Goal: Transaction & Acquisition: Purchase product/service

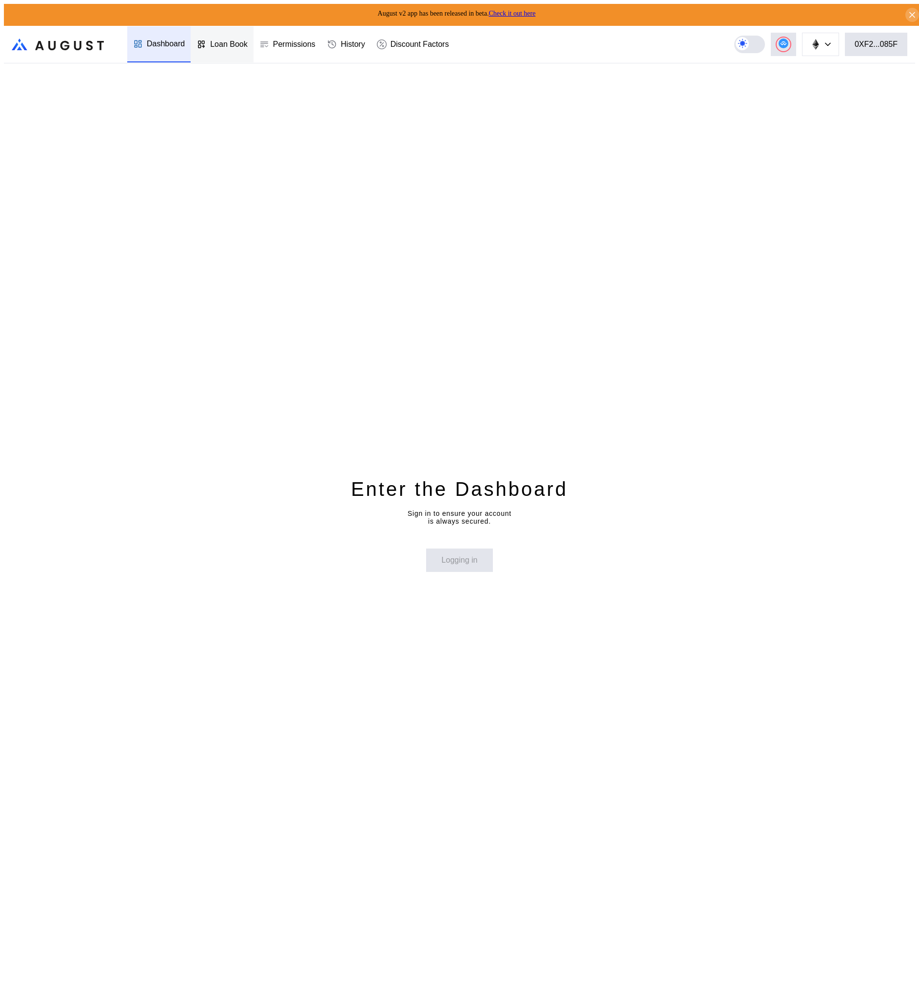
click at [210, 42] on div "Loan Book" at bounding box center [229, 44] width 38 height 9
click at [282, 40] on div "Permissions" at bounding box center [294, 44] width 42 height 9
click at [201, 39] on icon at bounding box center [201, 44] width 10 height 10
click at [150, 40] on div "Dashboard" at bounding box center [166, 44] width 38 height 9
click at [306, 51] on div "Permissions" at bounding box center [287, 44] width 68 height 36
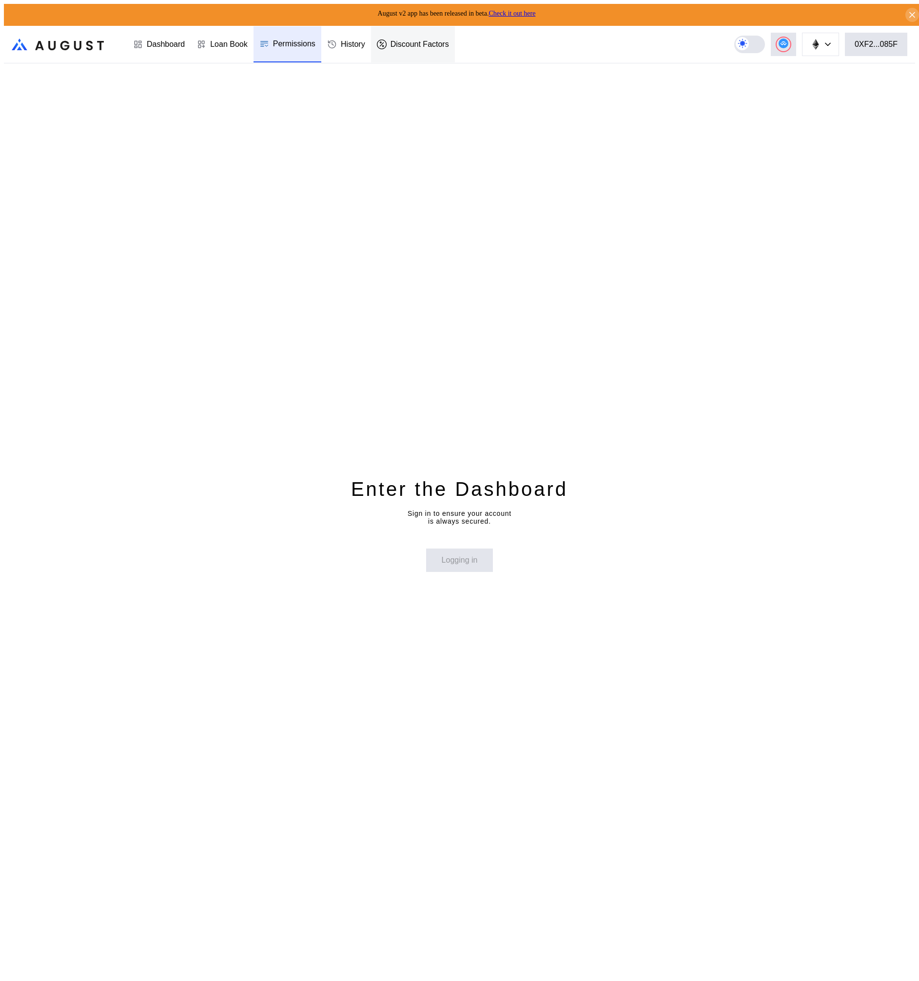
click at [410, 47] on div "Discount Factors" at bounding box center [413, 44] width 84 height 36
click at [306, 40] on div "Permissions" at bounding box center [294, 44] width 42 height 9
click at [419, 47] on div "Discount Factors" at bounding box center [413, 44] width 84 height 36
click at [318, 49] on div "Permissions" at bounding box center [287, 44] width 68 height 36
click at [363, 45] on div "History" at bounding box center [353, 44] width 24 height 9
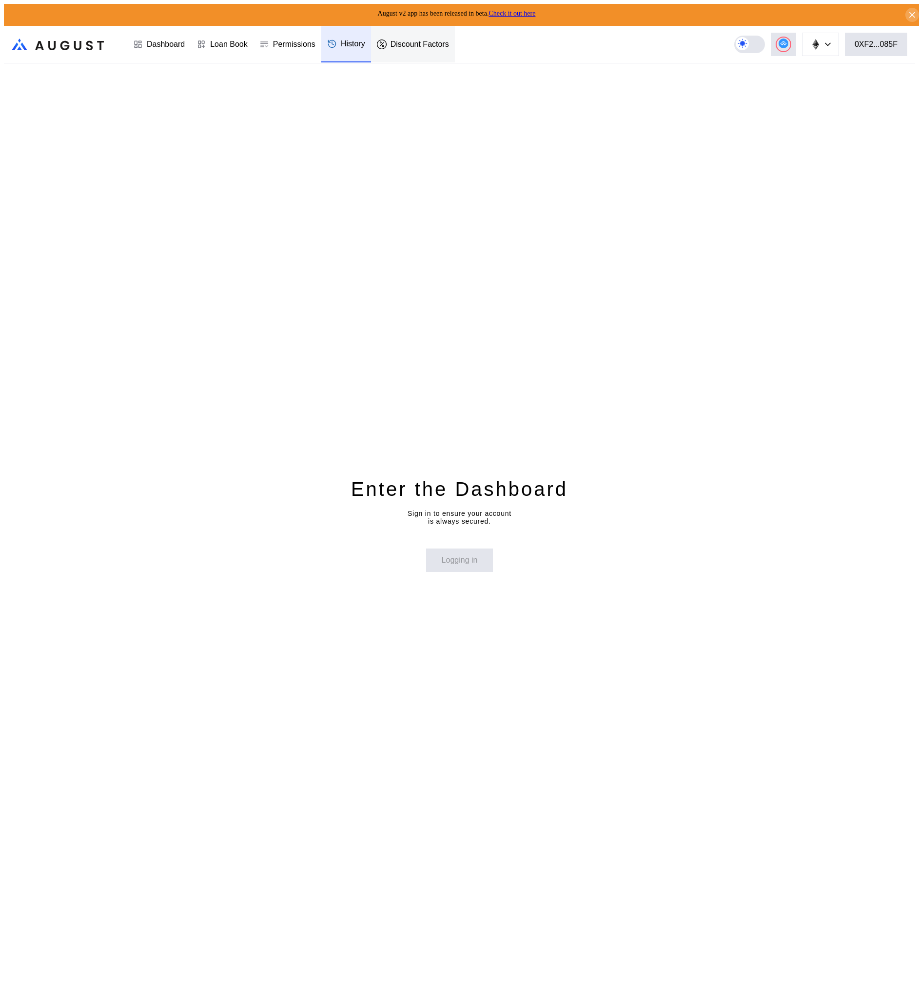
click at [395, 44] on div "Discount Factors" at bounding box center [419, 44] width 58 height 9
click at [183, 46] on div "Dashboard" at bounding box center [158, 44] width 63 height 36
click at [884, 48] on button "0XF2...085F" at bounding box center [876, 44] width 62 height 23
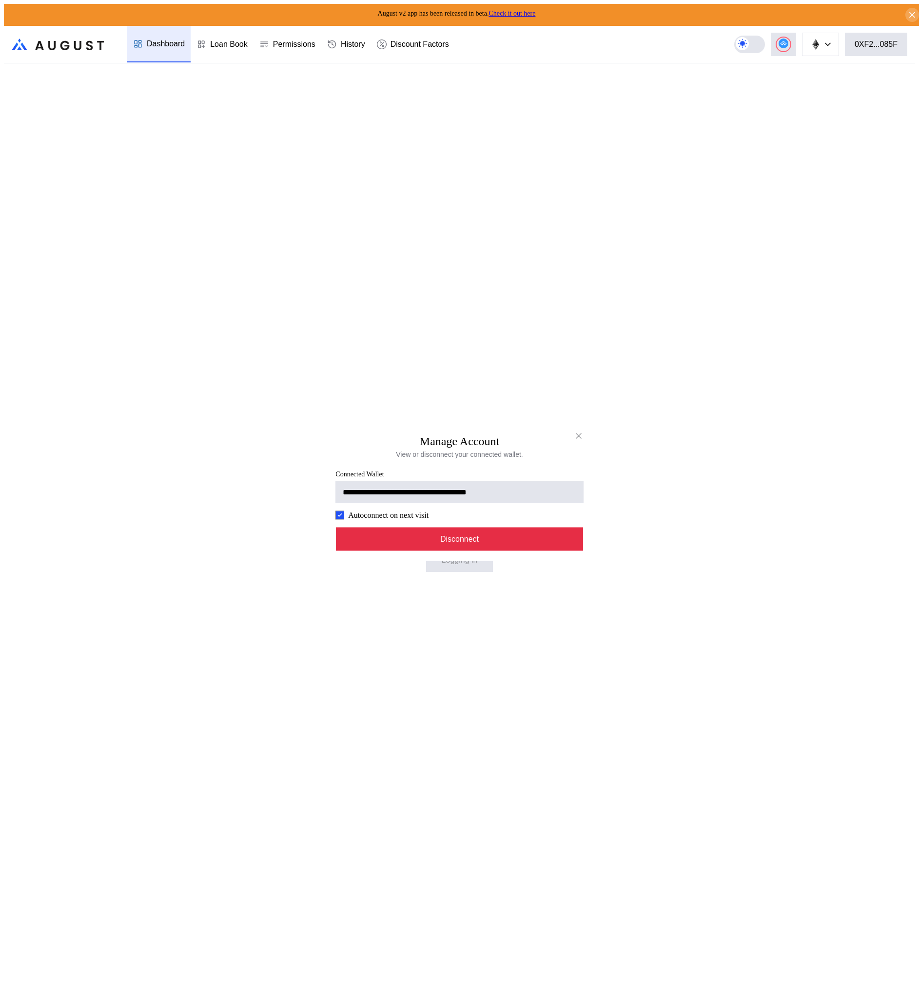
click at [510, 551] on button "Disconnect" at bounding box center [460, 538] width 248 height 23
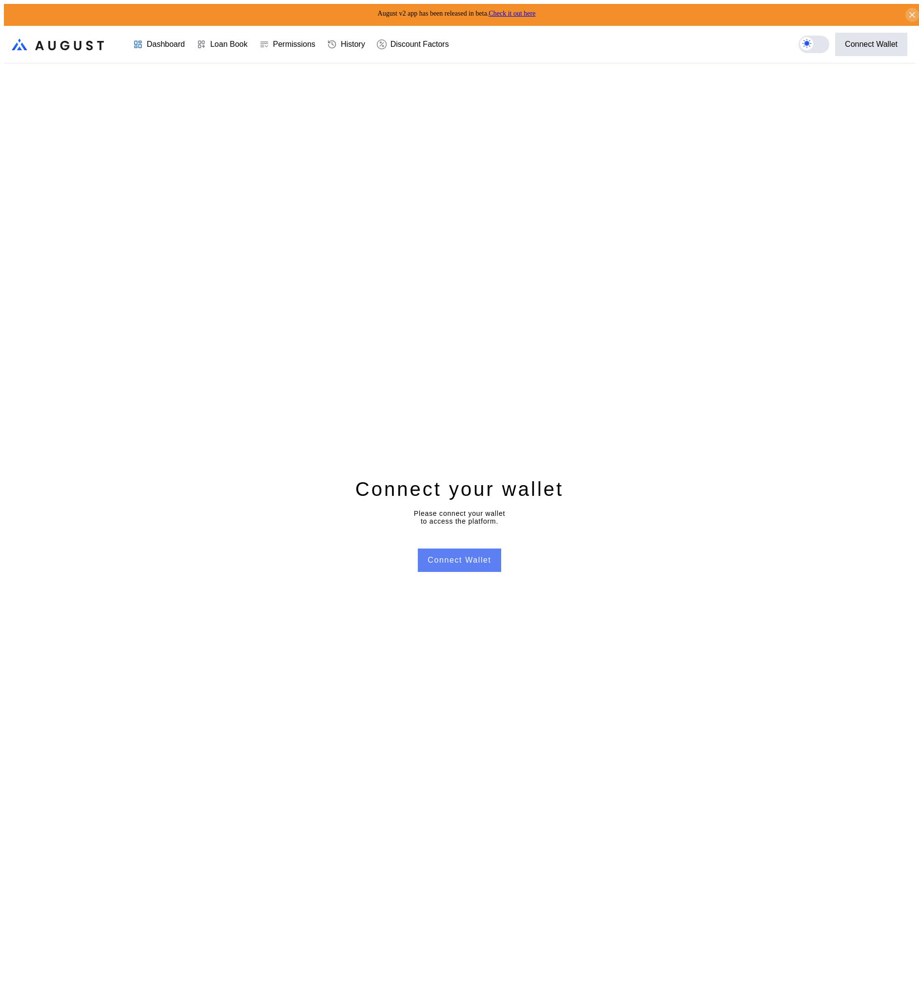
click at [464, 548] on button "Connect Wallet" at bounding box center [459, 559] width 83 height 23
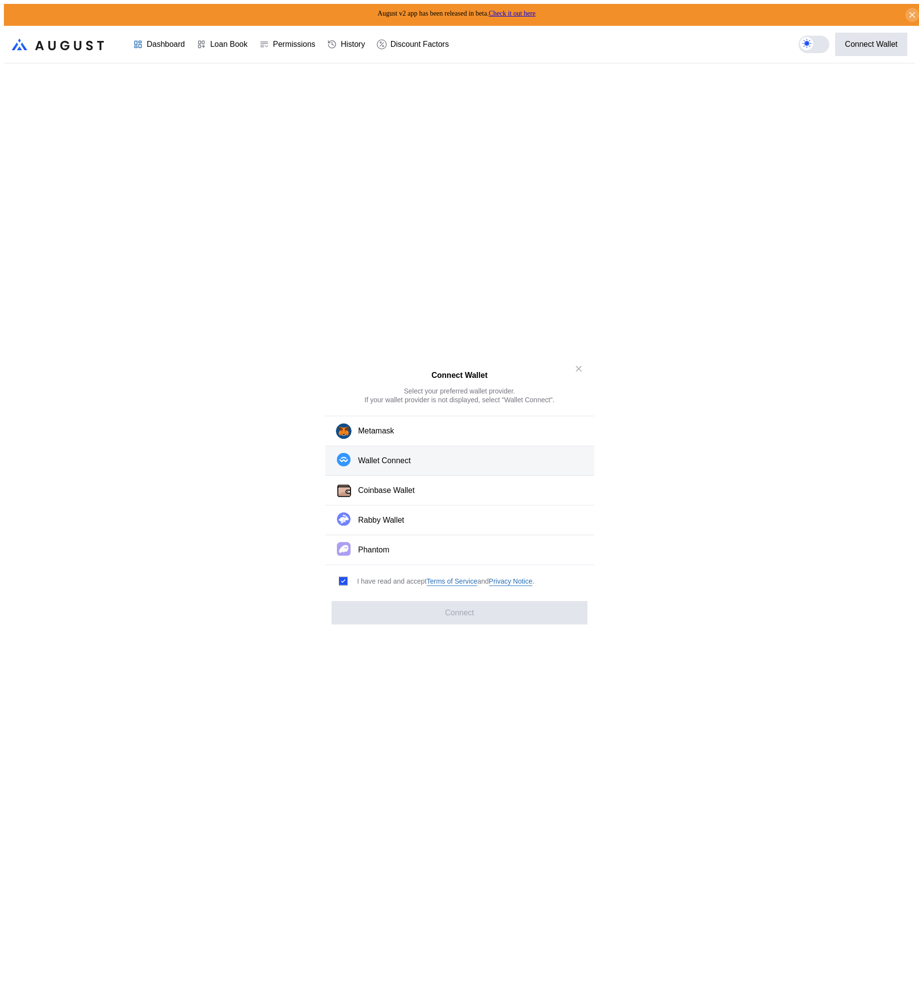
click at [421, 464] on button "Wallet Connect" at bounding box center [459, 461] width 269 height 30
click at [513, 609] on button "Connect" at bounding box center [458, 611] width 255 height 23
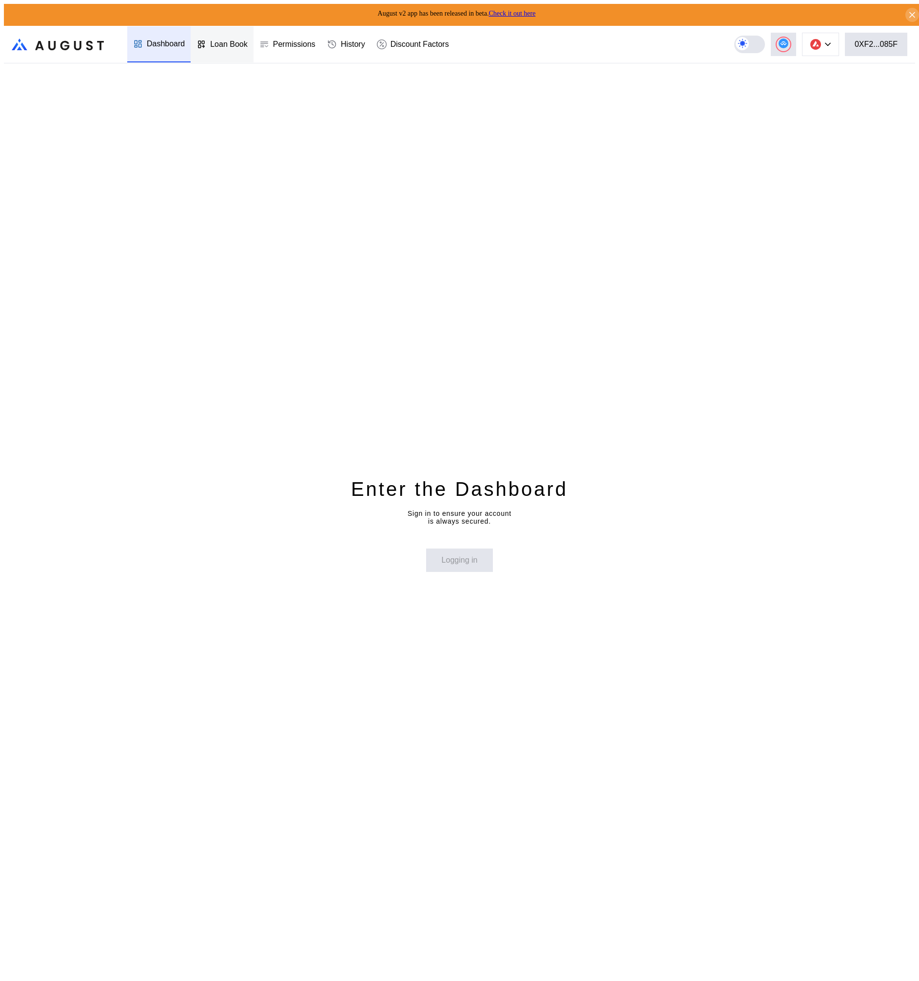
click at [201, 44] on icon at bounding box center [201, 44] width 10 height 10
click at [820, 42] on img at bounding box center [815, 44] width 11 height 11
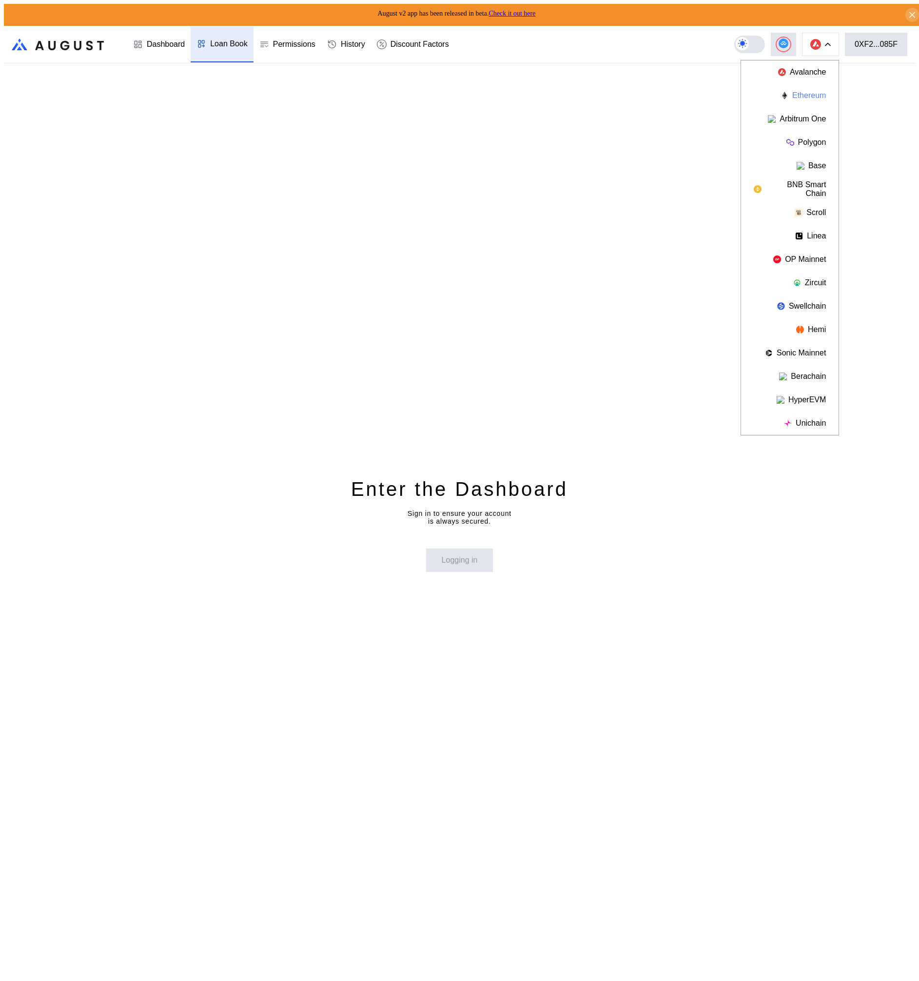
click at [813, 92] on button "Ethereum" at bounding box center [789, 95] width 97 height 23
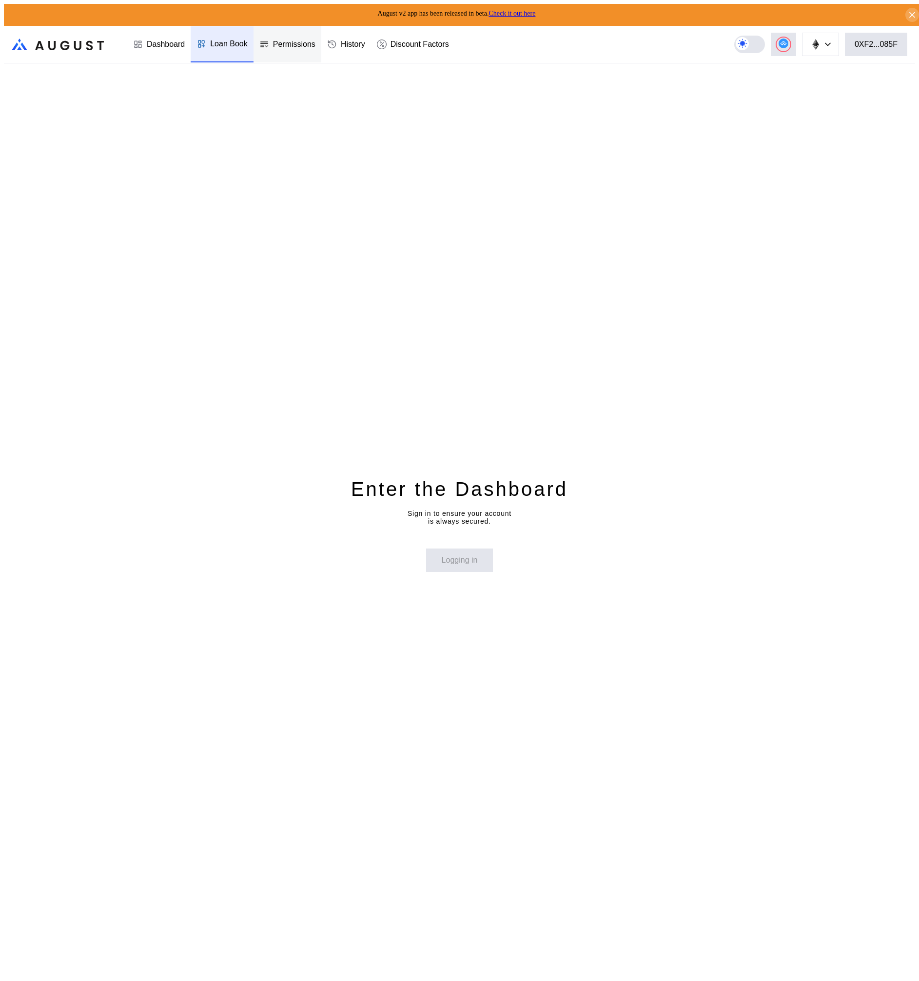
click at [286, 43] on div "Permissions" at bounding box center [294, 44] width 42 height 9
click at [420, 43] on div "Discount Factors" at bounding box center [419, 44] width 58 height 9
click at [89, 39] on icon ".cls-1 { fill: url(#radial-gradient); } .cls-1, .cls-2 { stroke-width: 0px; } .…" at bounding box center [58, 45] width 92 height 12
click at [111, 41] on div ".cls-1 { fill: url(#radial-gradient); } .cls-1, .cls-2 { stroke-width: 0px; } .…" at bounding box center [229, 44] width 451 height 36
click at [442, 555] on button "Login" at bounding box center [459, 559] width 50 height 23
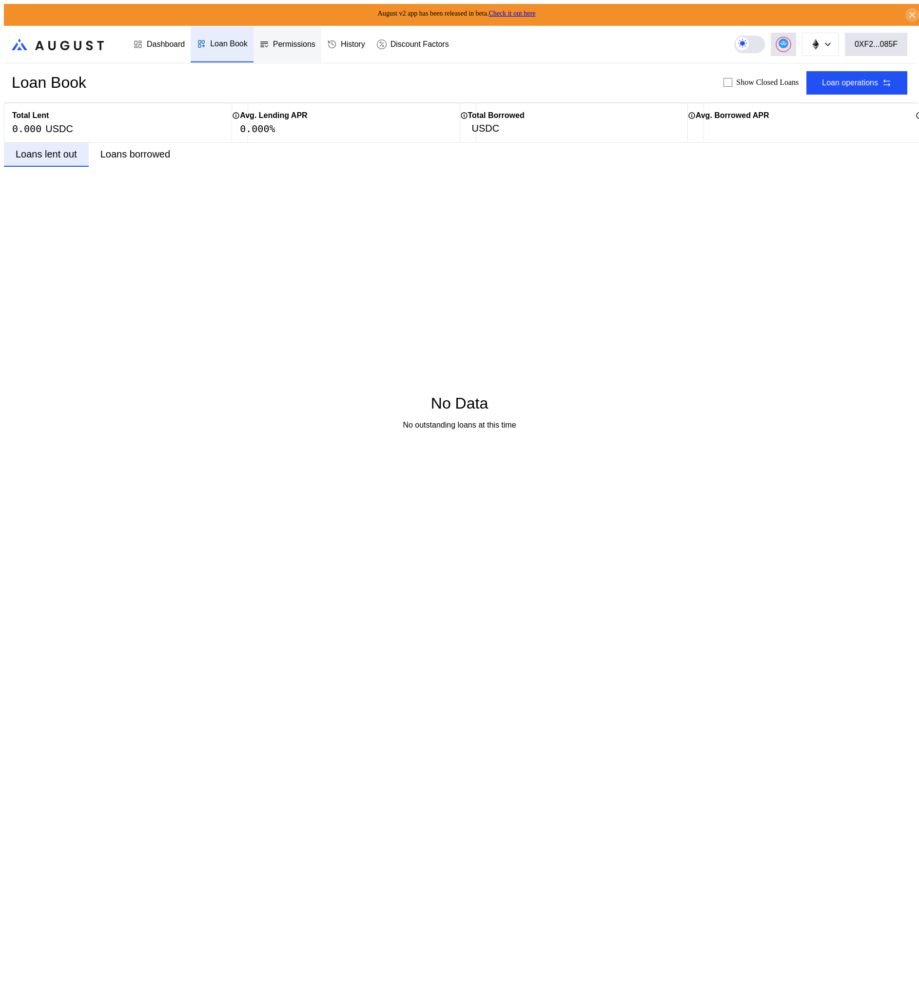
click at [297, 47] on div "Permissions" at bounding box center [287, 44] width 68 height 36
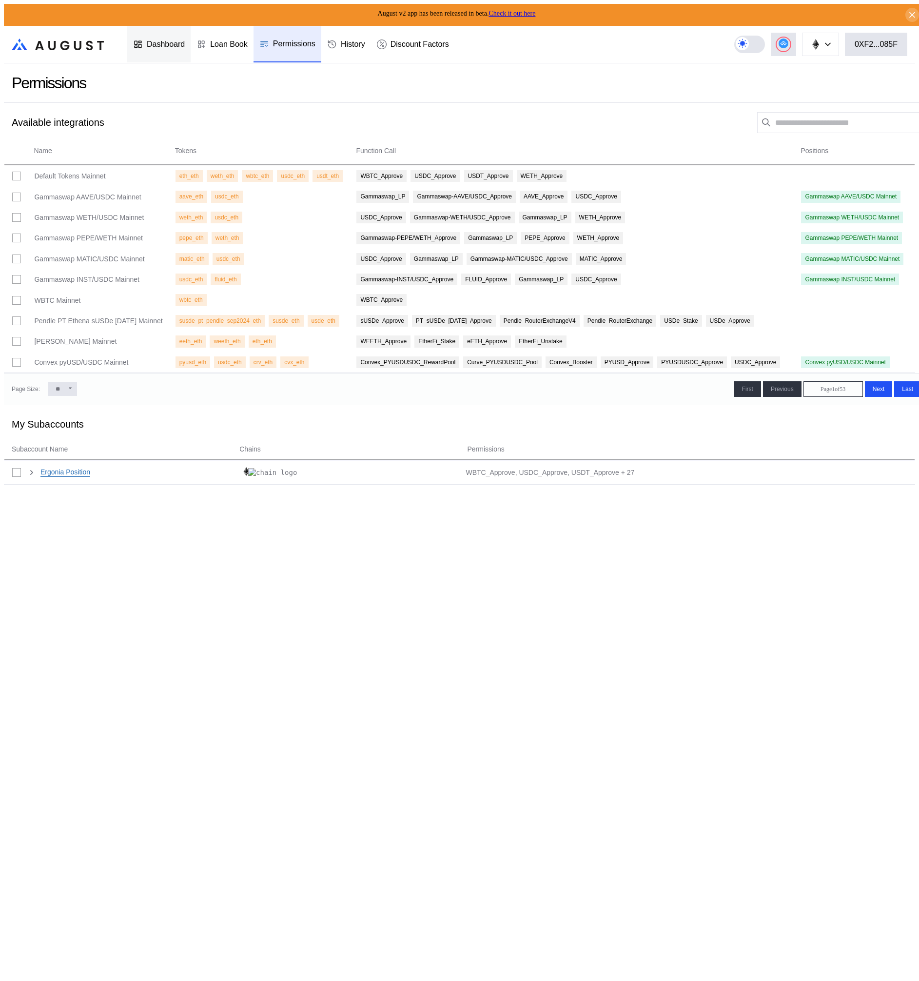
click at [177, 42] on div "Dashboard" at bounding box center [166, 44] width 38 height 9
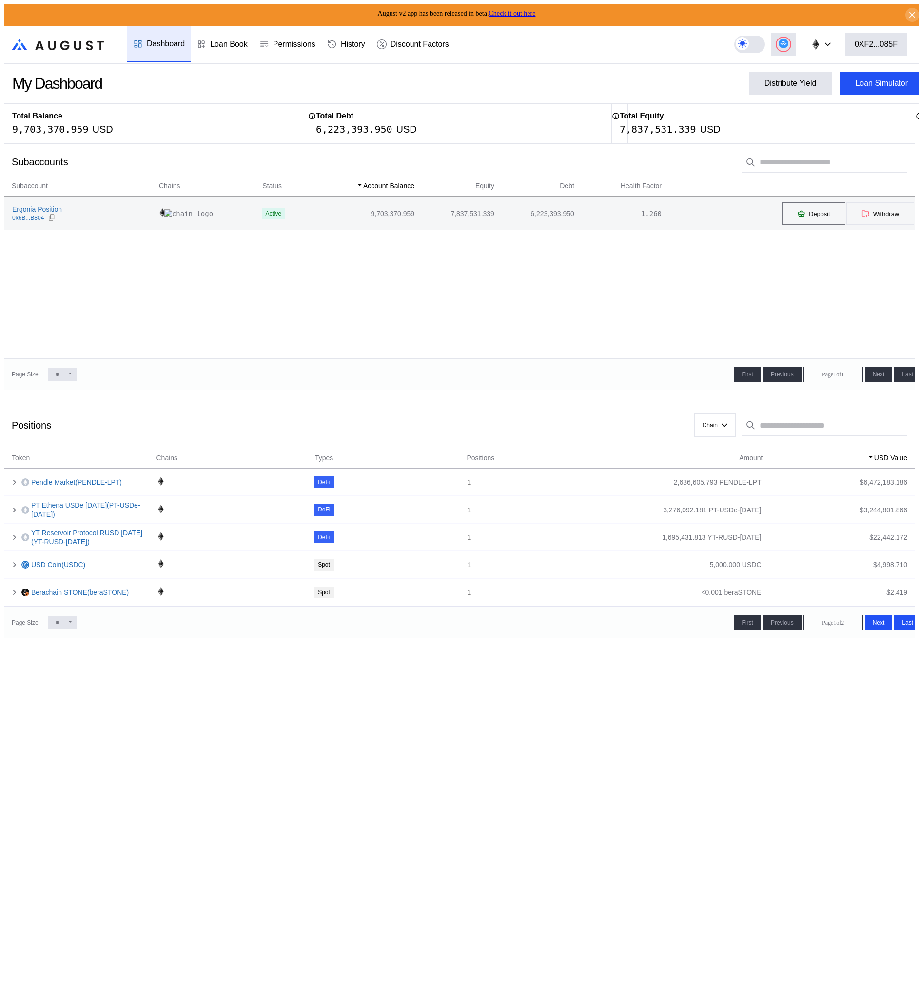
click at [800, 213] on icon at bounding box center [800, 214] width 5 height 3
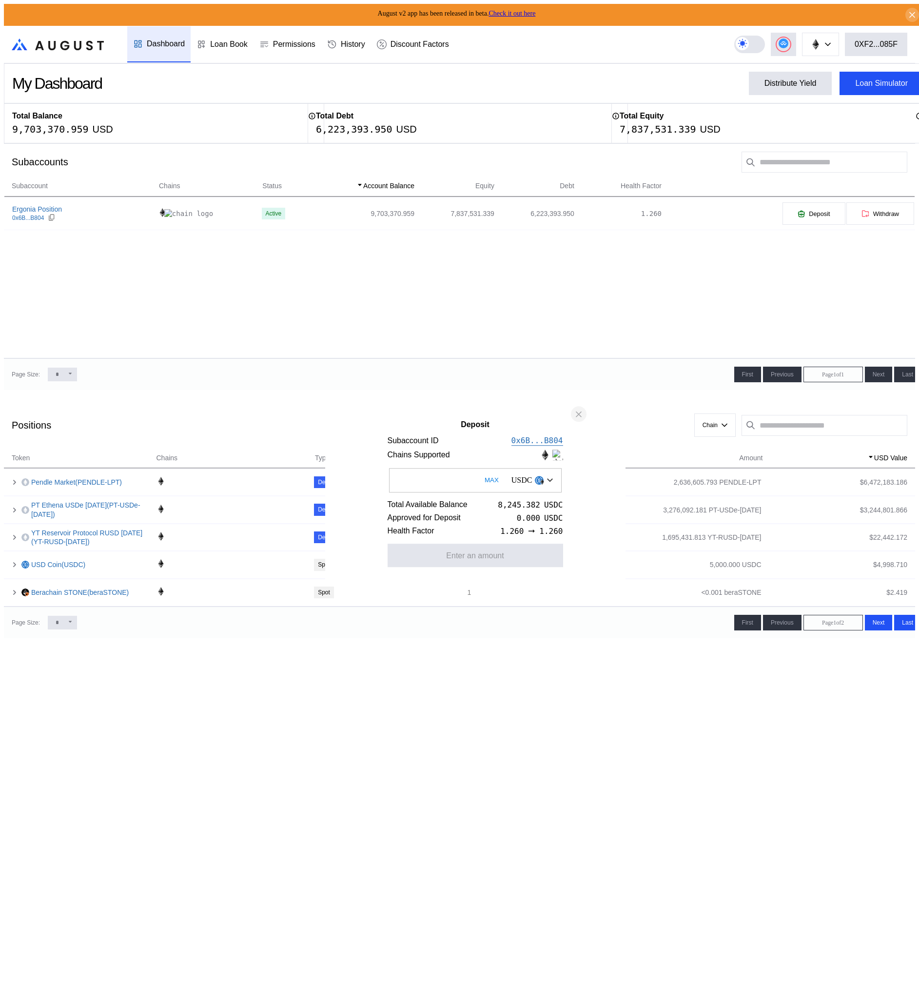
click at [581, 409] on icon "close modal" at bounding box center [579, 414] width 10 height 10
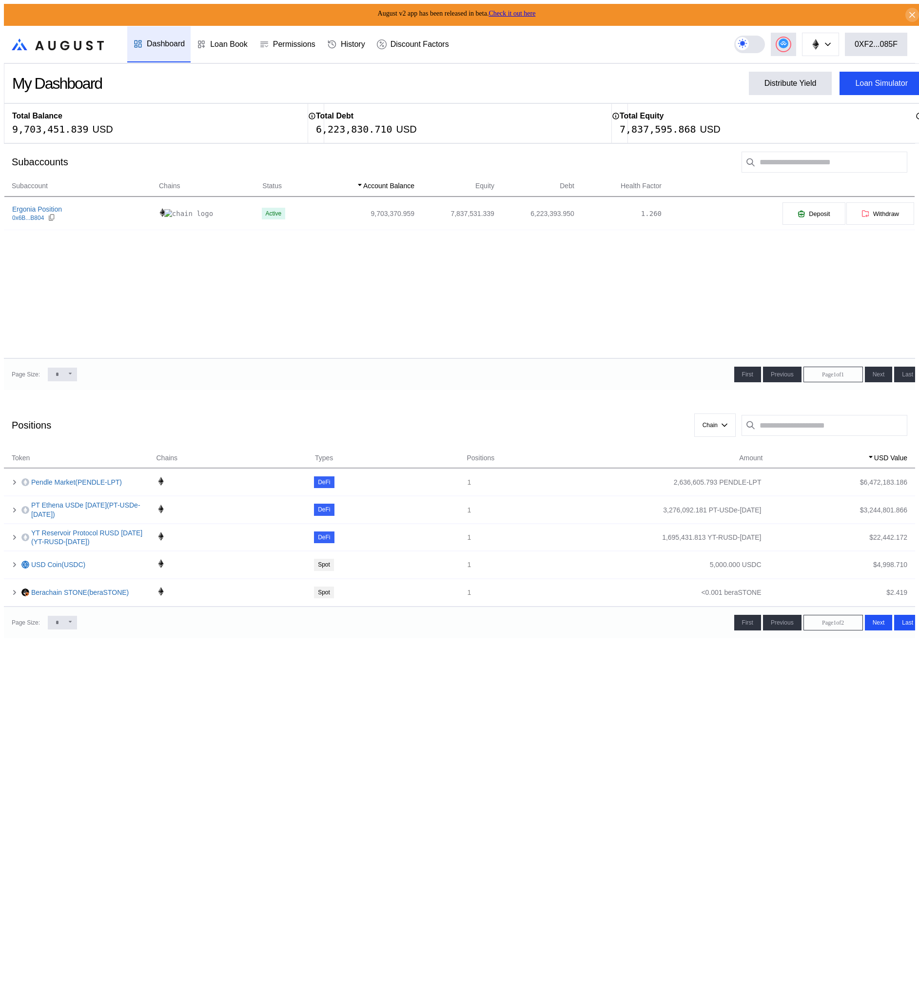
click at [305, 271] on div "Subaccount Chains Status Account Balance Equity Debt Health Factor Ergonia Posi…" at bounding box center [459, 269] width 911 height 178
click at [760, 278] on div "Subaccount Chains Status Account Balance Equity Debt Health Factor Ergonia Posi…" at bounding box center [459, 269] width 911 height 178
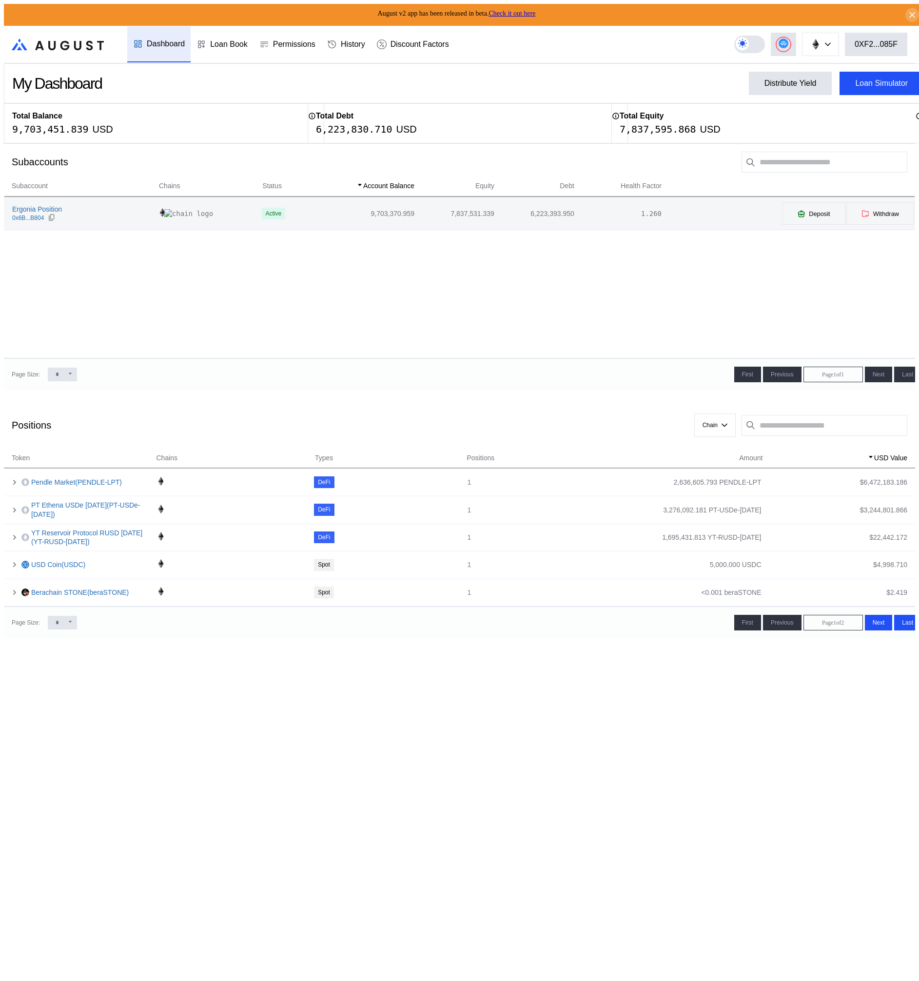
click at [415, 205] on td "7,837,531.339" at bounding box center [455, 213] width 80 height 32
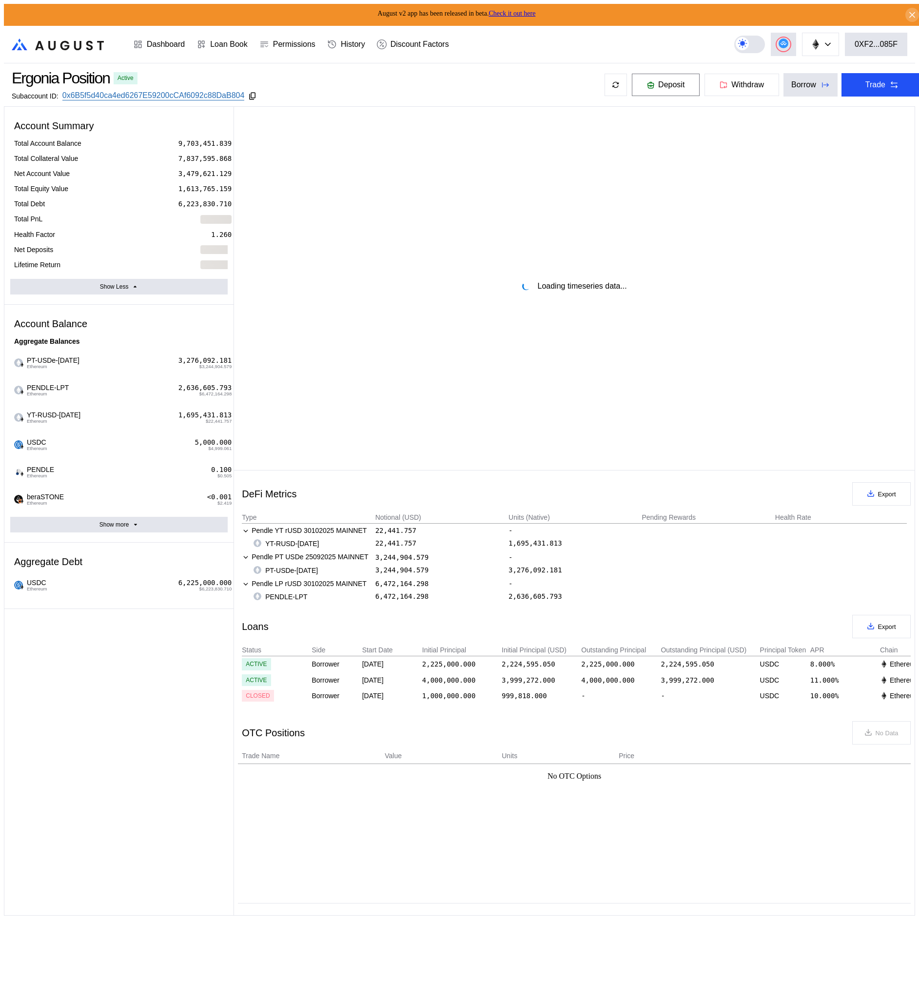
click at [658, 86] on span "Deposit" at bounding box center [671, 84] width 26 height 9
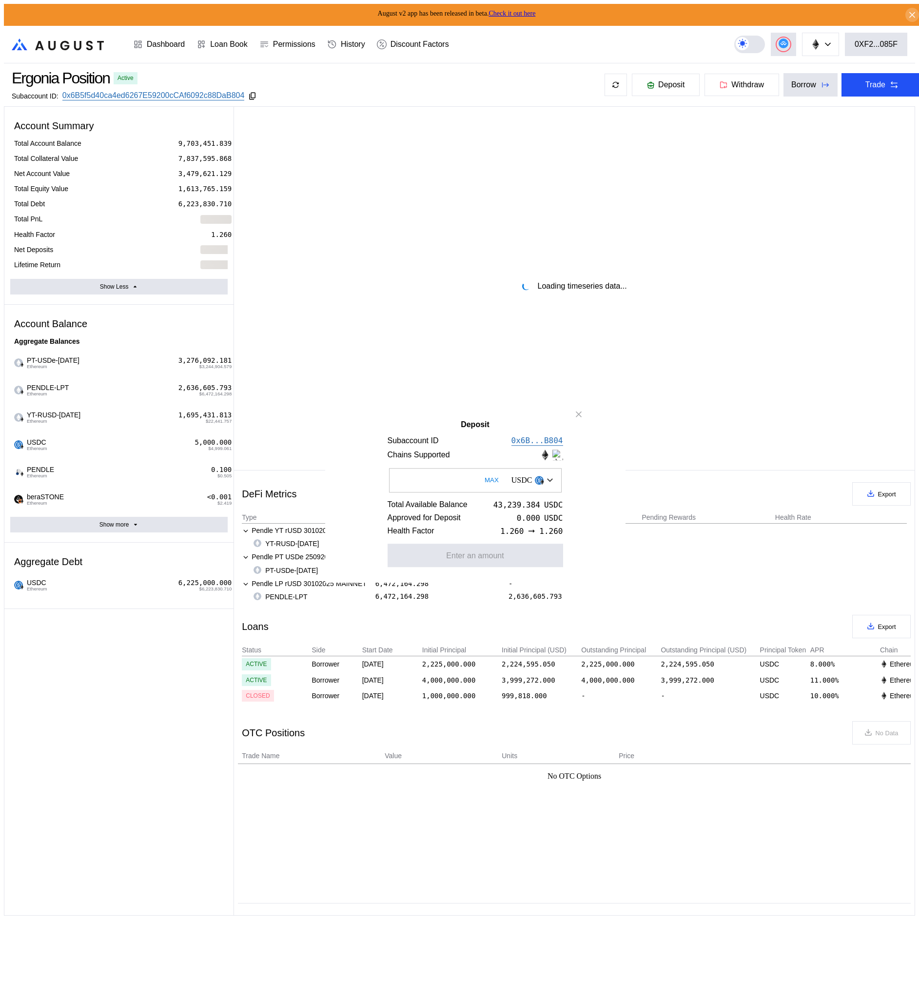
select select "*"
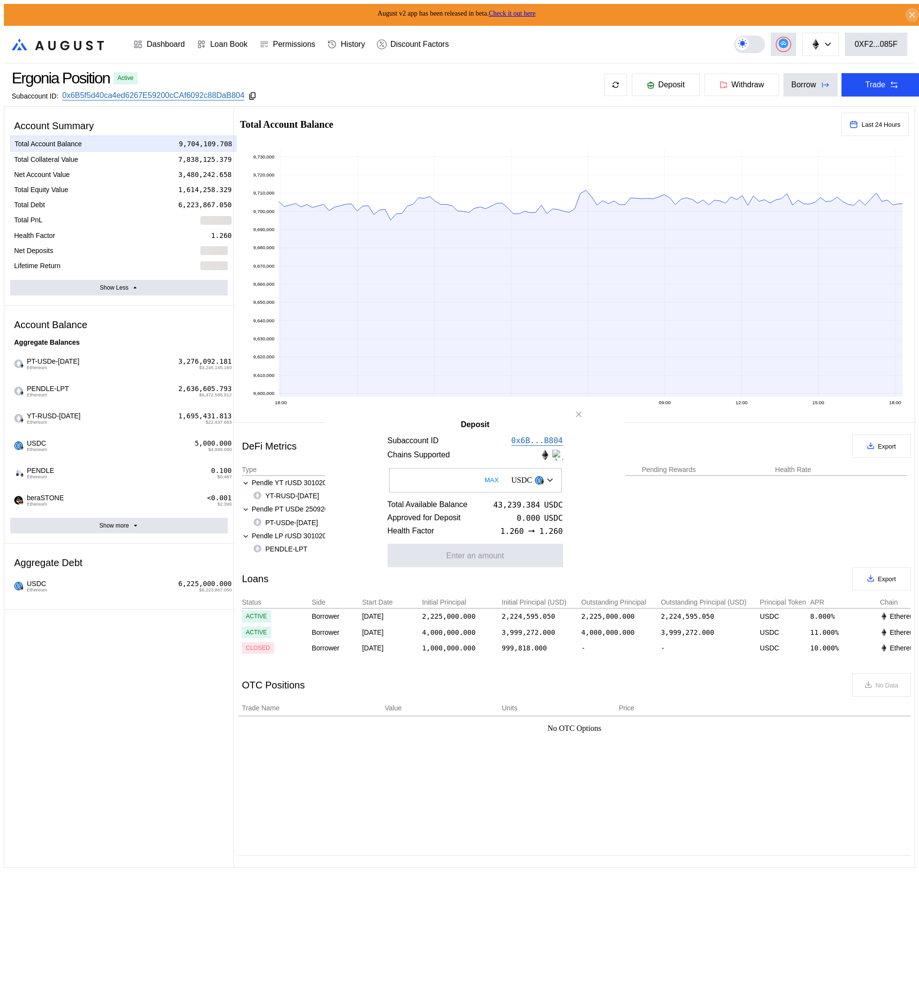
click at [445, 483] on input "Deposit" at bounding box center [475, 480] width 173 height 24
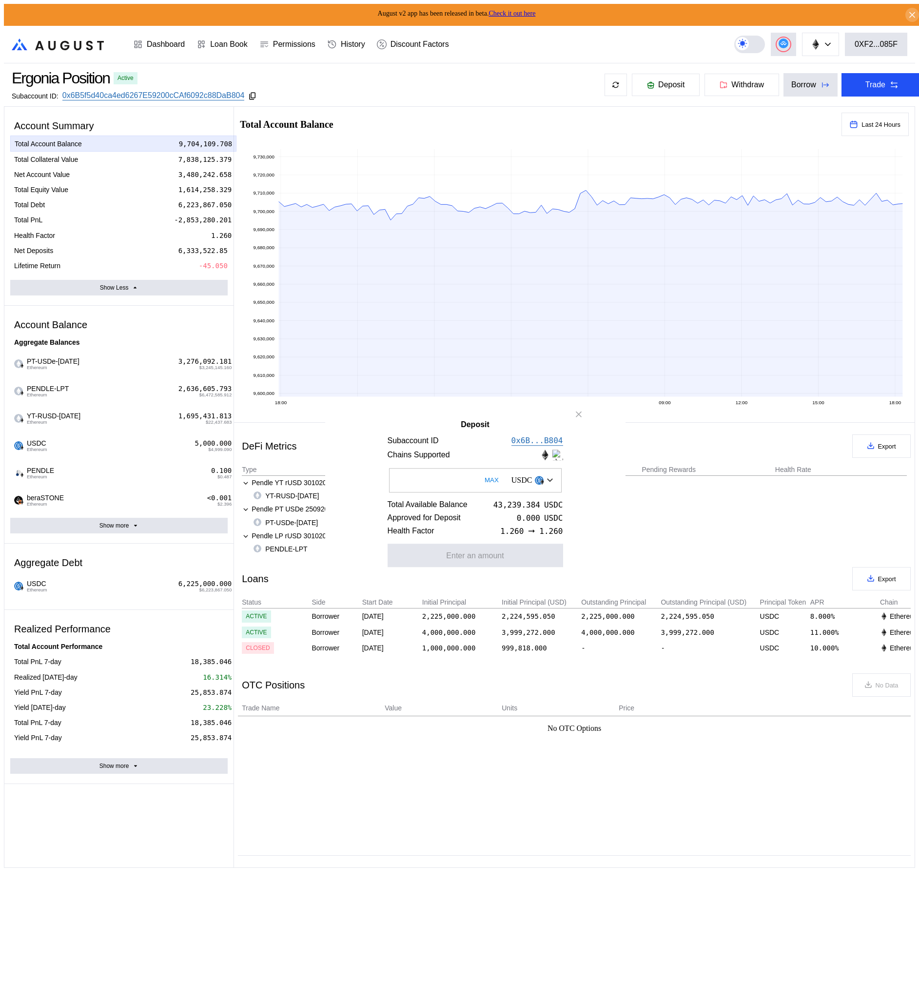
click at [439, 468] on input "Deposit" at bounding box center [475, 480] width 173 height 24
type input "*******"
click at [468, 563] on button "Approve" at bounding box center [474, 554] width 175 height 23
click at [492, 567] on button "Deposit" at bounding box center [474, 554] width 175 height 23
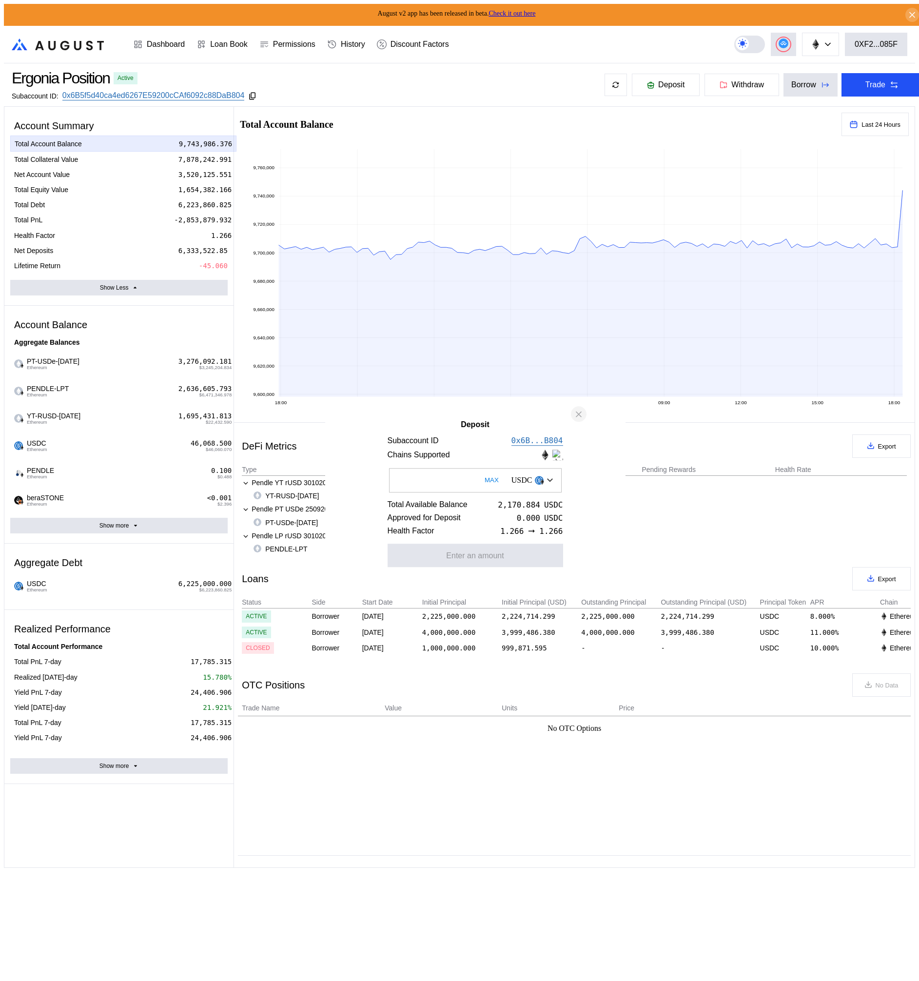
click at [575, 411] on icon "close modal" at bounding box center [579, 414] width 10 height 10
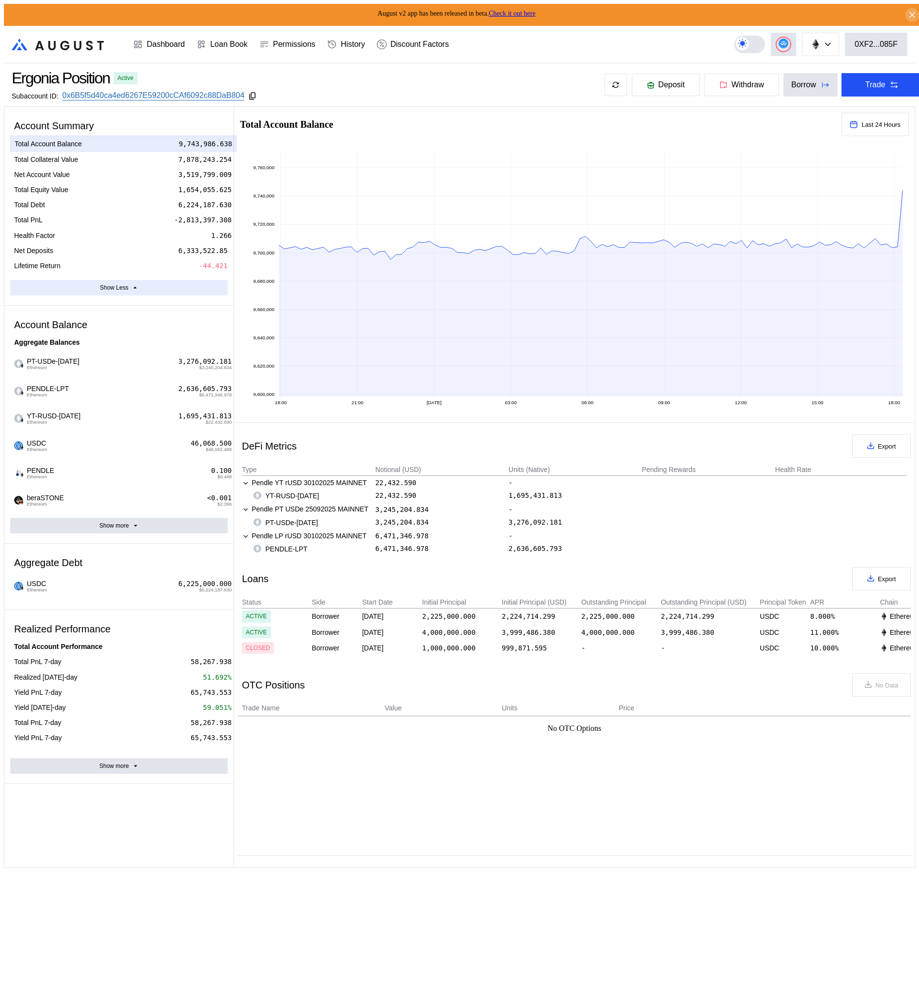
click at [158, 280] on button "Show Less" at bounding box center [118, 288] width 217 height 16
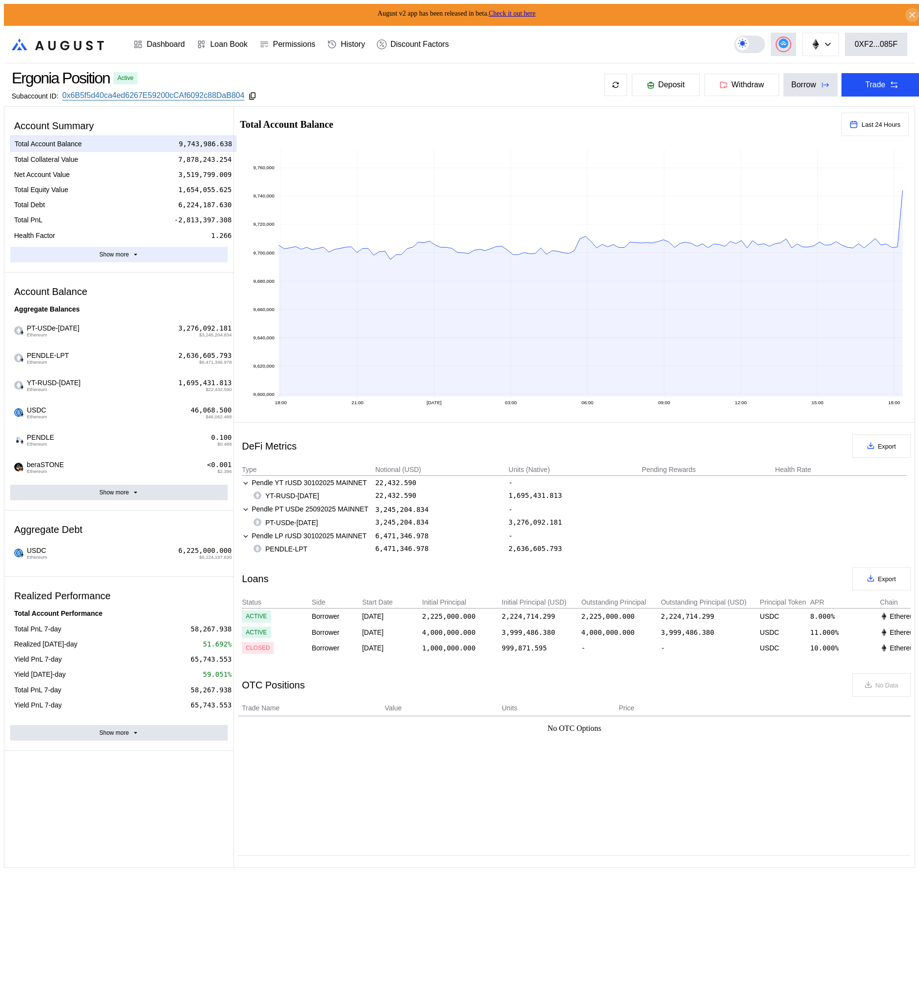
click at [121, 251] on div "Show more" at bounding box center [114, 254] width 30 height 7
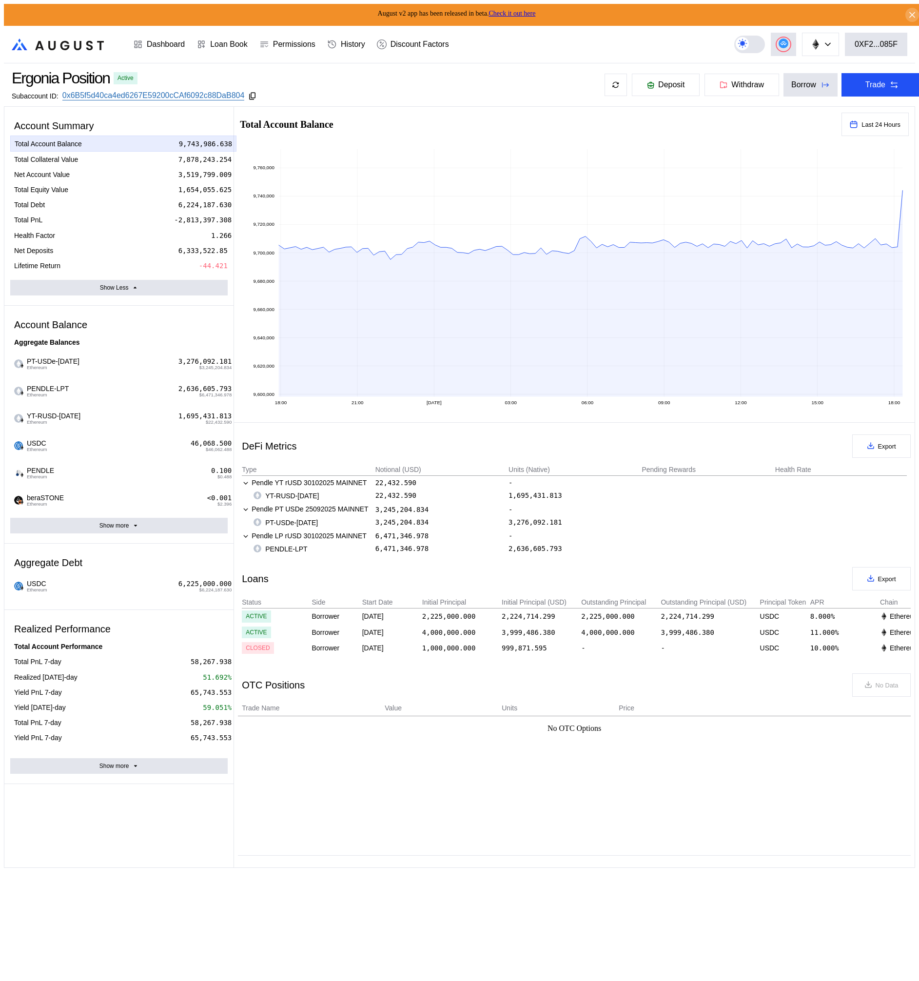
select select "*"
